Goal: Task Accomplishment & Management: Complete application form

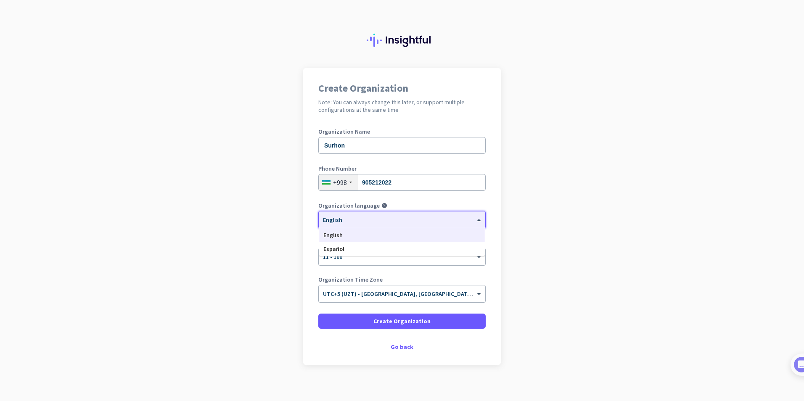
click at [399, 213] on div "× English" at bounding box center [402, 219] width 166 height 17
click at [398, 219] on div at bounding box center [402, 217] width 166 height 7
click at [379, 222] on div "× English" at bounding box center [397, 219] width 156 height 7
click at [469, 295] on div "× UTC+5 (UZT) - [GEOGRAPHIC_DATA], [GEOGRAPHIC_DATA], [GEOGRAPHIC_DATA], [GEOGR…" at bounding box center [397, 293] width 156 height 7
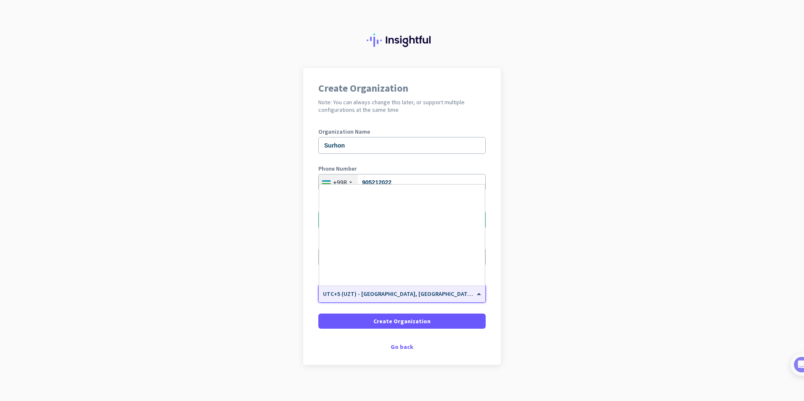
scroll to position [3315, 0]
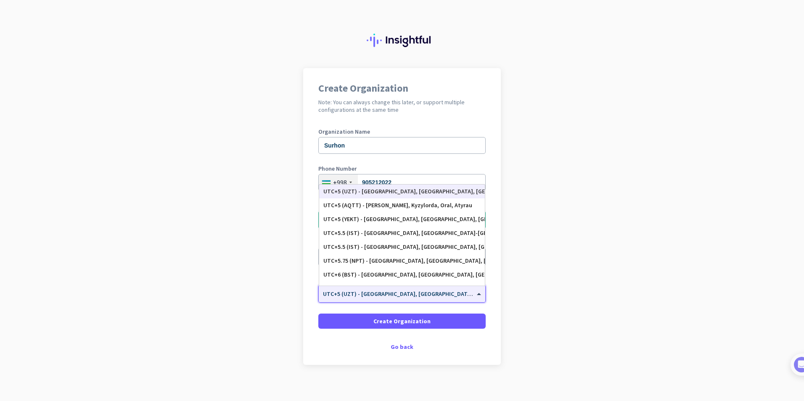
click at [469, 295] on div "× UTC+5 (UZT) - [GEOGRAPHIC_DATA], [GEOGRAPHIC_DATA], [GEOGRAPHIC_DATA], [GEOGR…" at bounding box center [397, 293] width 156 height 7
click at [288, 284] on app-onboarding-organization "Create Organization Note: You can always change this later, or support multiple…" at bounding box center [402, 237] width 804 height 339
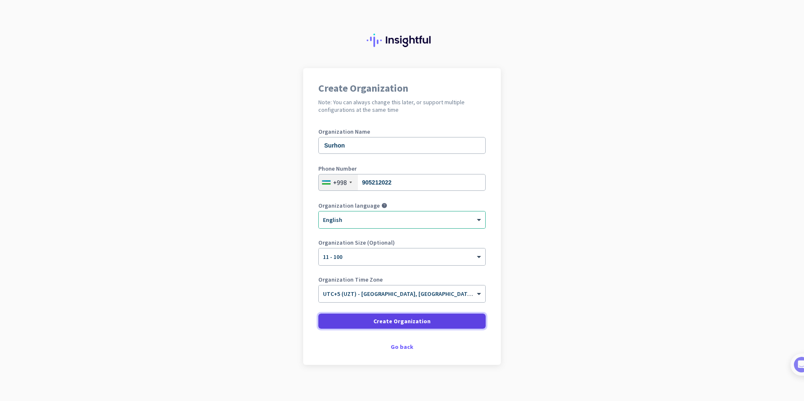
click at [388, 323] on span "Create Organization" at bounding box center [401, 321] width 57 height 8
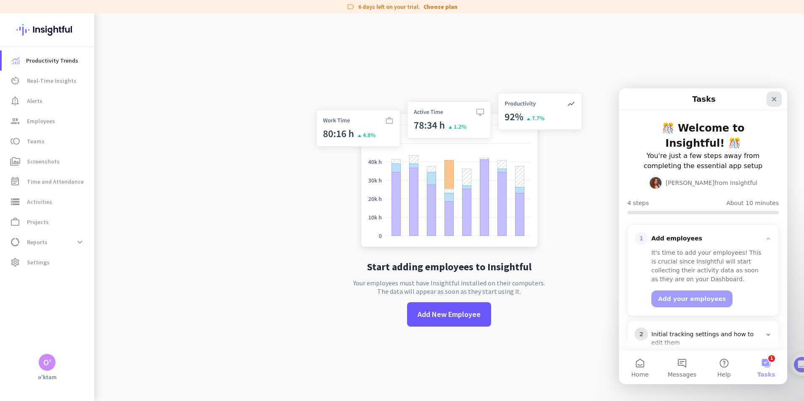
click at [774, 101] on icon "Close" at bounding box center [773, 99] width 7 height 7
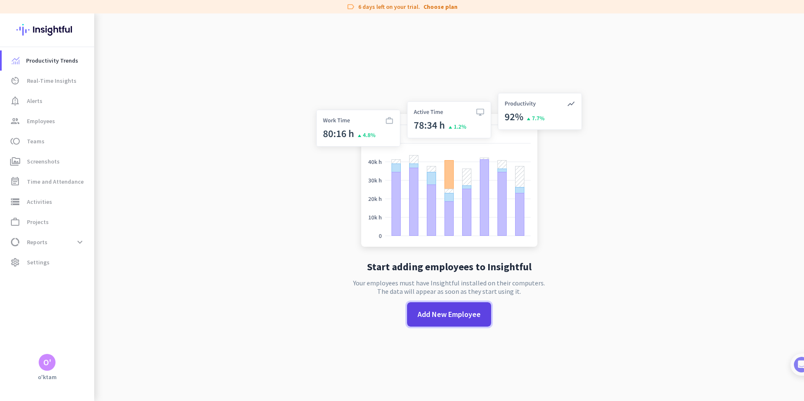
click at [417, 315] on span "Add New Employee" at bounding box center [448, 314] width 63 height 11
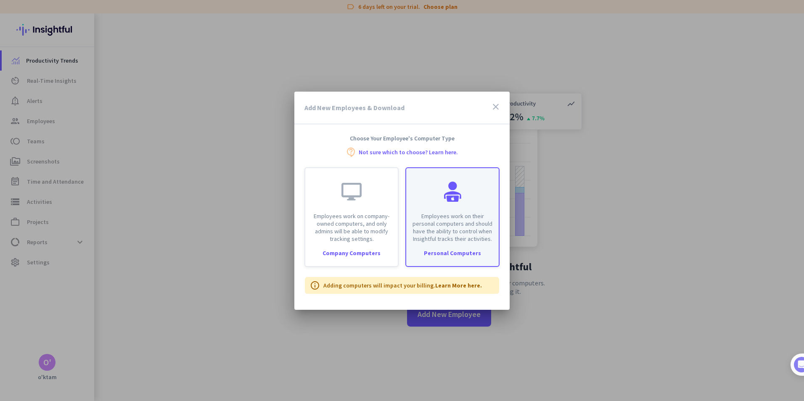
click at [454, 214] on p "Employees work on their personal computers and should have the ability to contr…" at bounding box center [452, 227] width 82 height 30
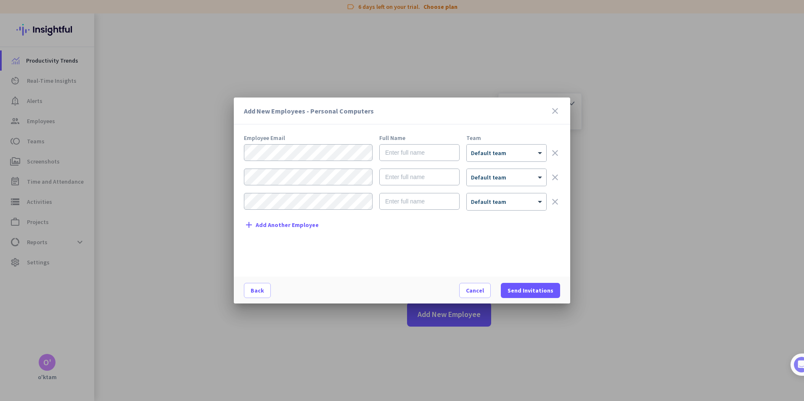
click at [243, 269] on mat-dialog-content "Employee Email Full Name Team × Default team clear × Default team clear × Defau…" at bounding box center [402, 206] width 336 height 142
click at [559, 111] on div "Add New Employees - Personal Computers close" at bounding box center [402, 111] width 336 height 27
click at [557, 111] on icon "close" at bounding box center [555, 111] width 10 height 10
